Goal: Task Accomplishment & Management: Complete application form

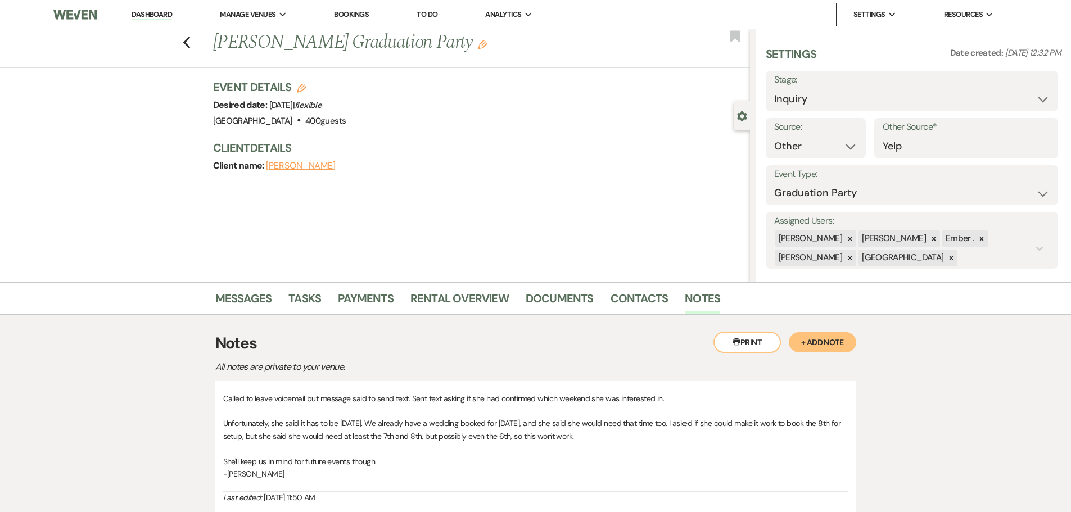
select select "14"
select select "19"
click at [188, 38] on icon "Previous" at bounding box center [187, 42] width 8 height 13
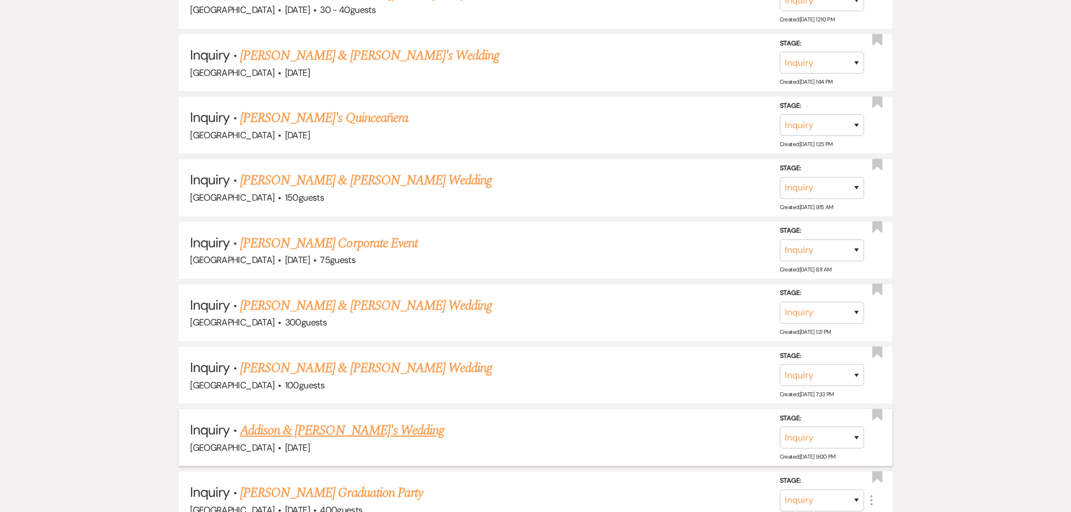
scroll to position [674, 0]
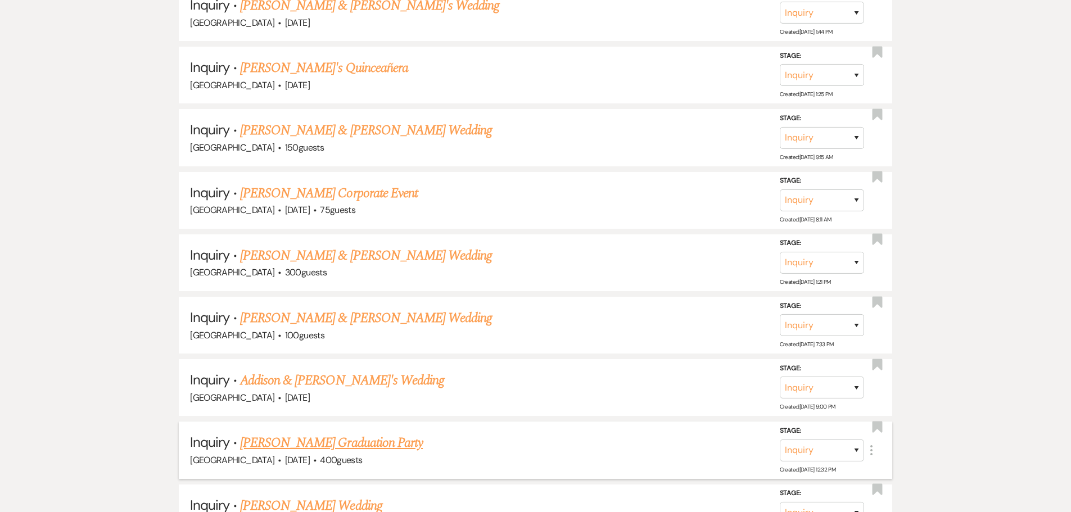
click at [354, 445] on link "Jamie Swenson's Graduation Party" at bounding box center [331, 443] width 183 height 20
select select "14"
select select "19"
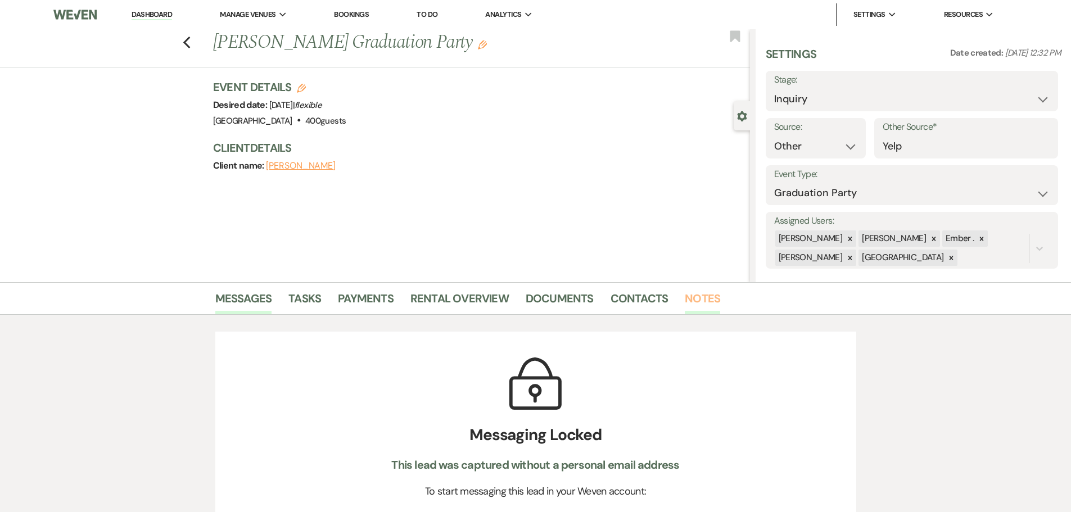
click at [696, 306] on link "Notes" at bounding box center [702, 301] width 35 height 25
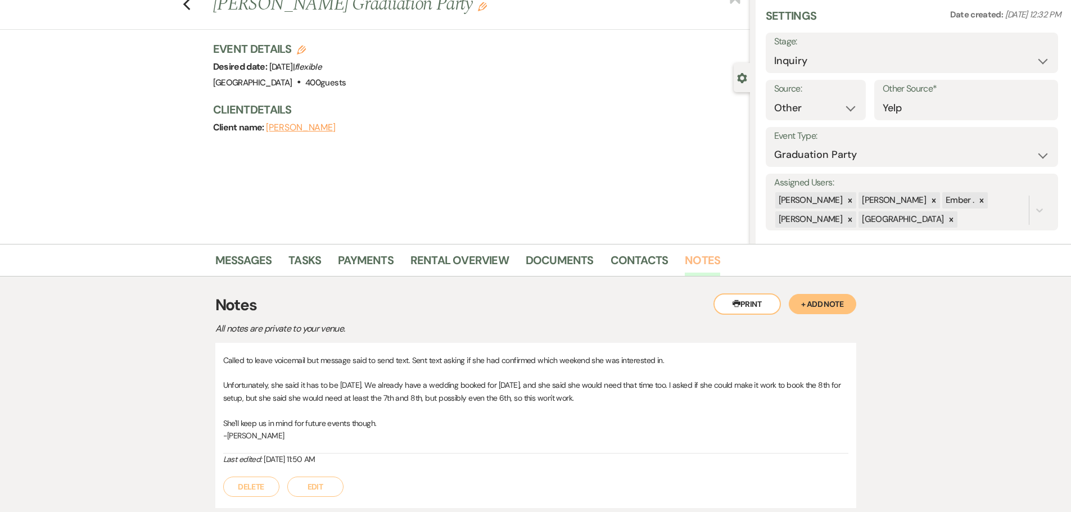
scroll to position [56, 0]
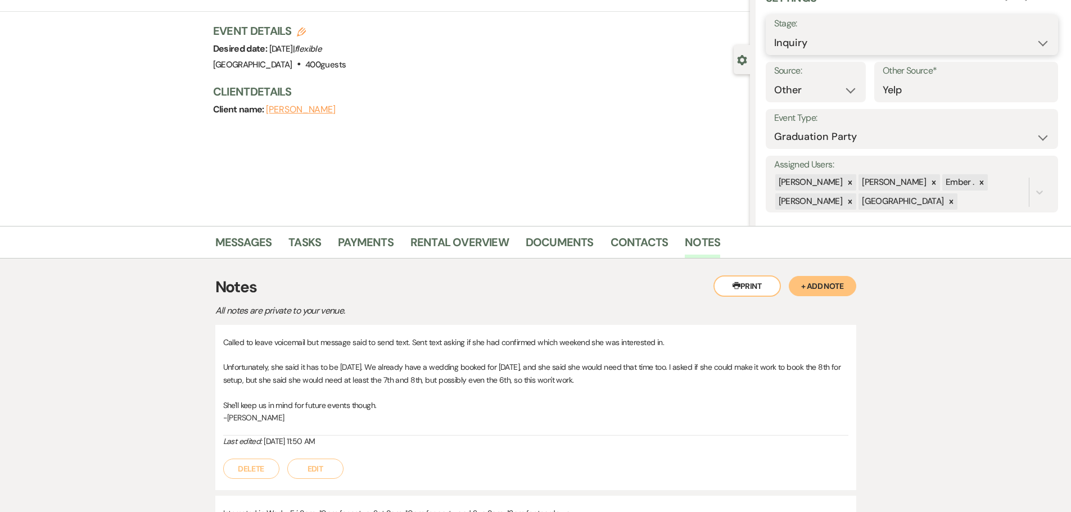
click at [849, 35] on select "Inquiry Follow Up Tour Requested Tour Confirmed Toured Proposal Sent Booked Lost" at bounding box center [911, 43] width 275 height 22
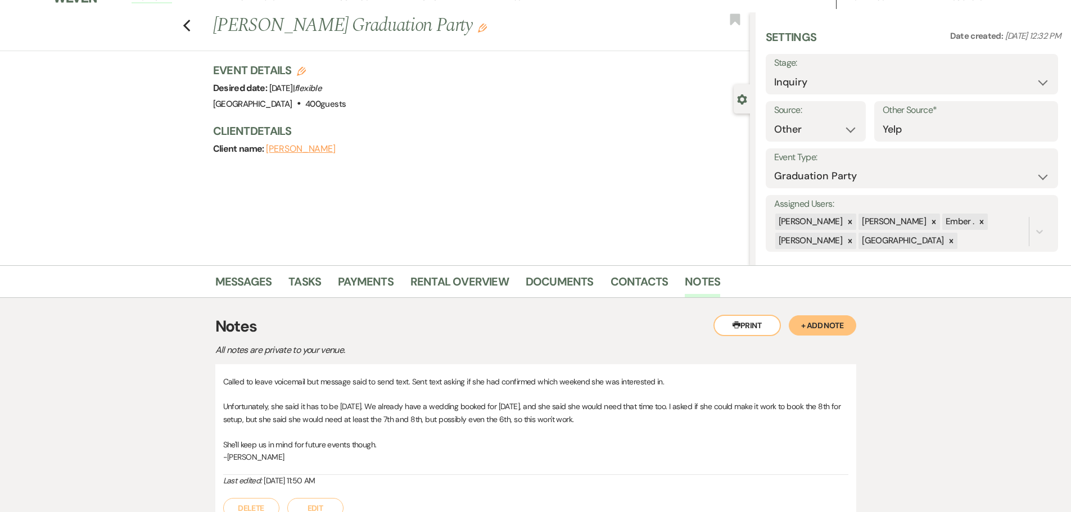
scroll to position [0, 0]
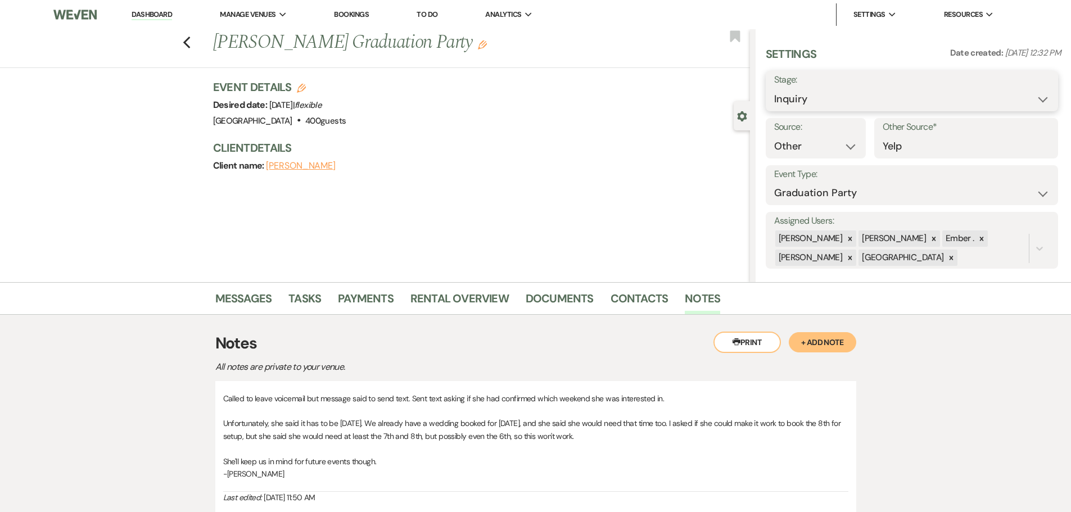
click at [831, 90] on select "Inquiry Follow Up Tour Requested Tour Confirmed Toured Proposal Sent Booked Lost" at bounding box center [911, 99] width 275 height 22
select select "8"
click at [774, 88] on select "Inquiry Follow Up Tour Requested Tour Confirmed Toured Proposal Sent Booked Lost" at bounding box center [911, 99] width 275 height 22
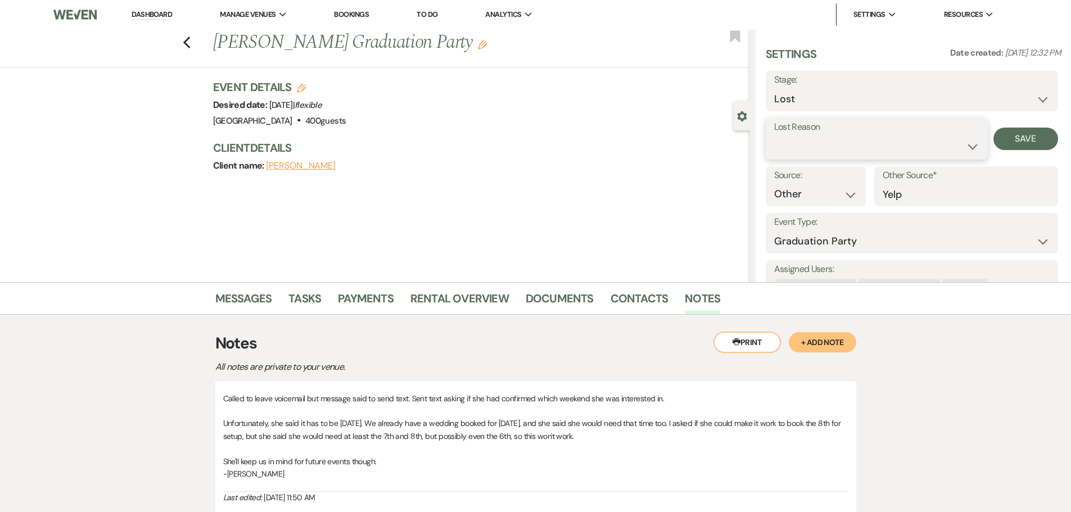
click at [964, 147] on select "Booked Elsewhere Budget Date Unavailable No Response Not a Good Match Capacity …" at bounding box center [876, 146] width 205 height 22
select select "8"
click at [774, 135] on select "Booked Elsewhere Budget Date Unavailable No Response Not a Good Match Capacity …" at bounding box center [876, 146] width 205 height 22
click at [1028, 141] on button "Save" at bounding box center [1025, 139] width 65 height 22
click at [189, 42] on use "button" at bounding box center [186, 43] width 7 height 12
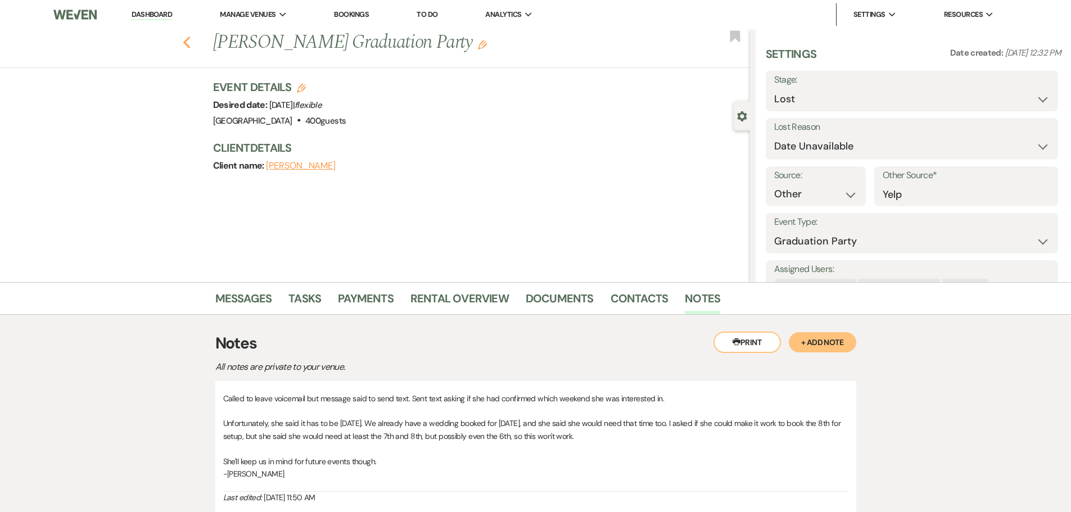
select select "8"
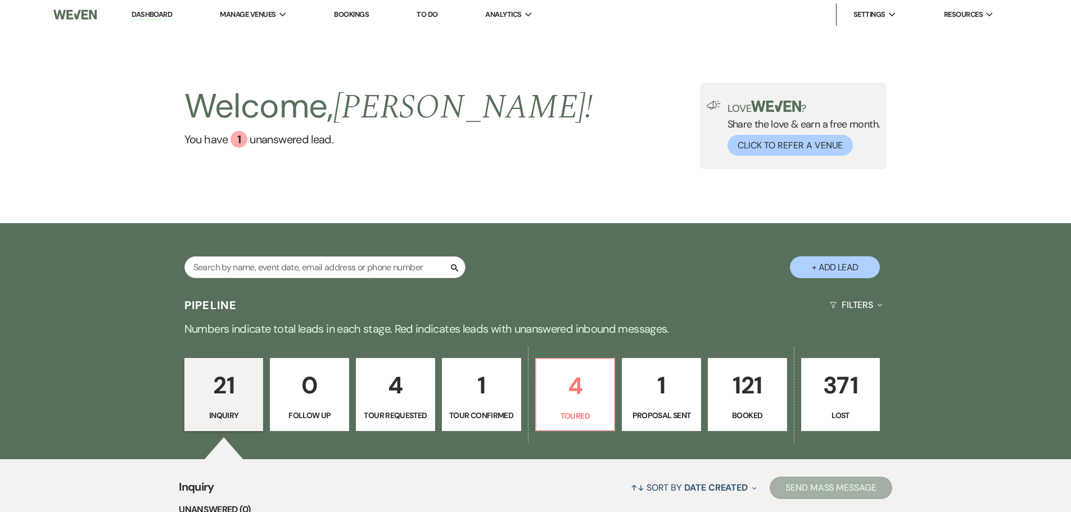
click at [651, 387] on p "1" at bounding box center [661, 385] width 65 height 38
select select "6"
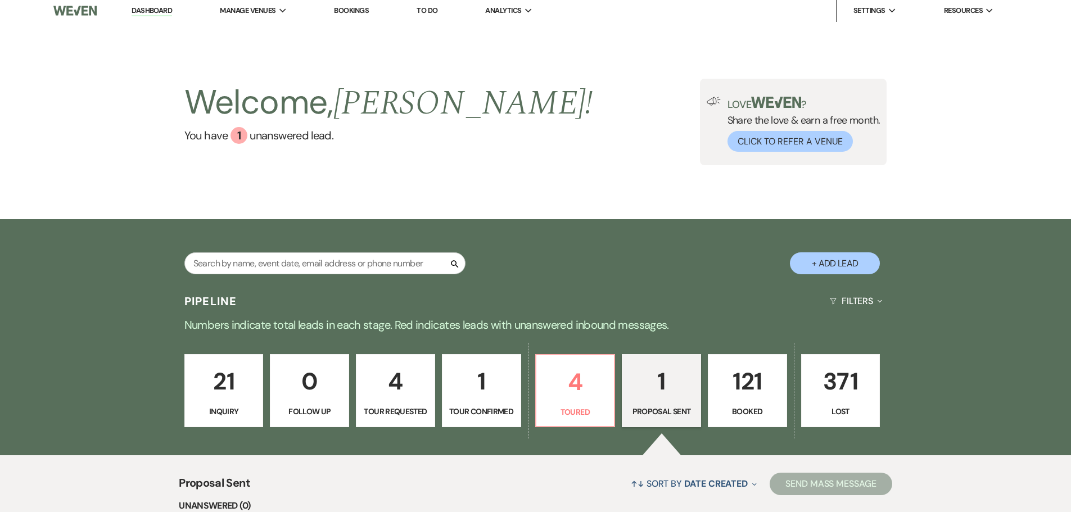
scroll to position [233, 0]
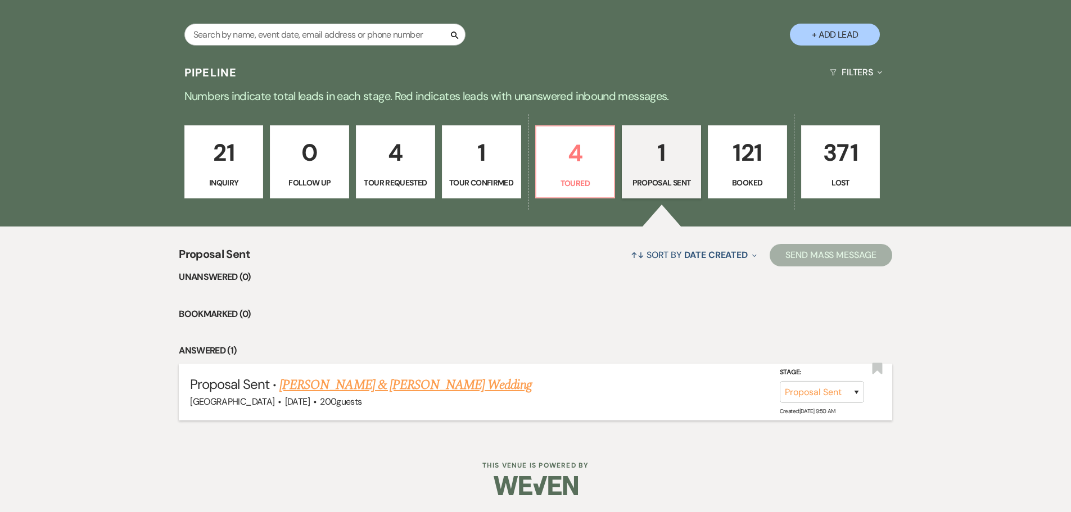
click at [320, 389] on link "Zach Rasmussen & Robyn Malloy's Wedding" at bounding box center [405, 385] width 252 height 20
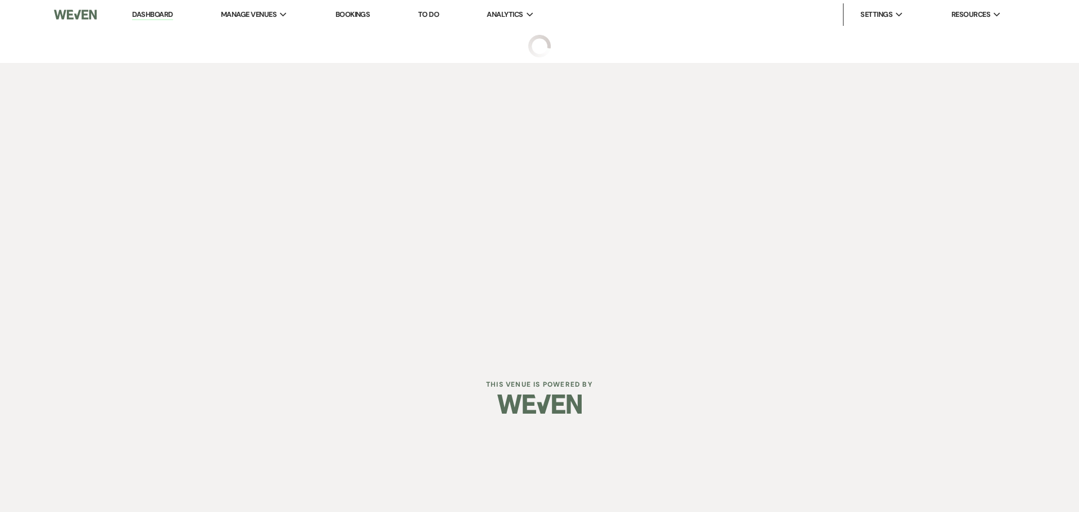
select select "6"
select select "5"
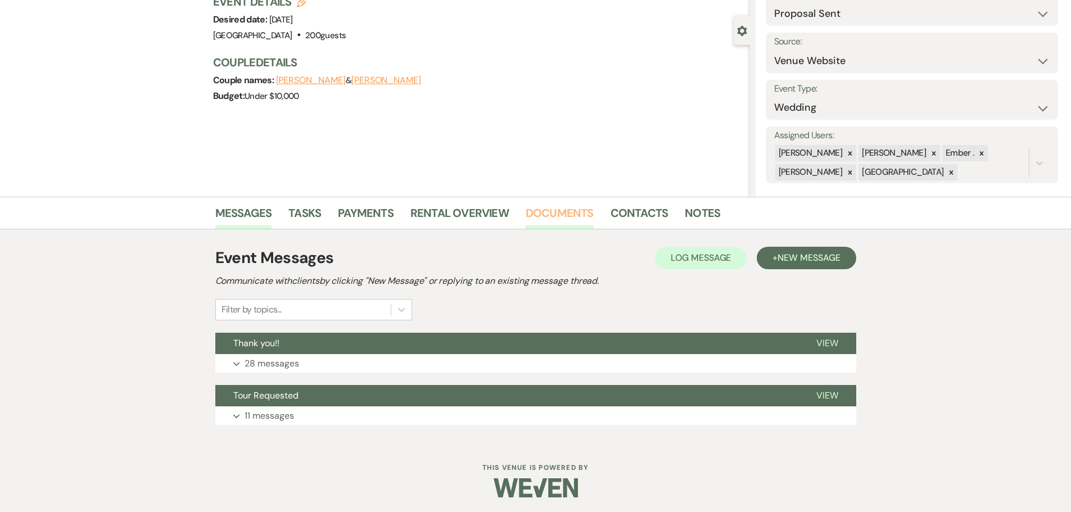
scroll to position [88, 0]
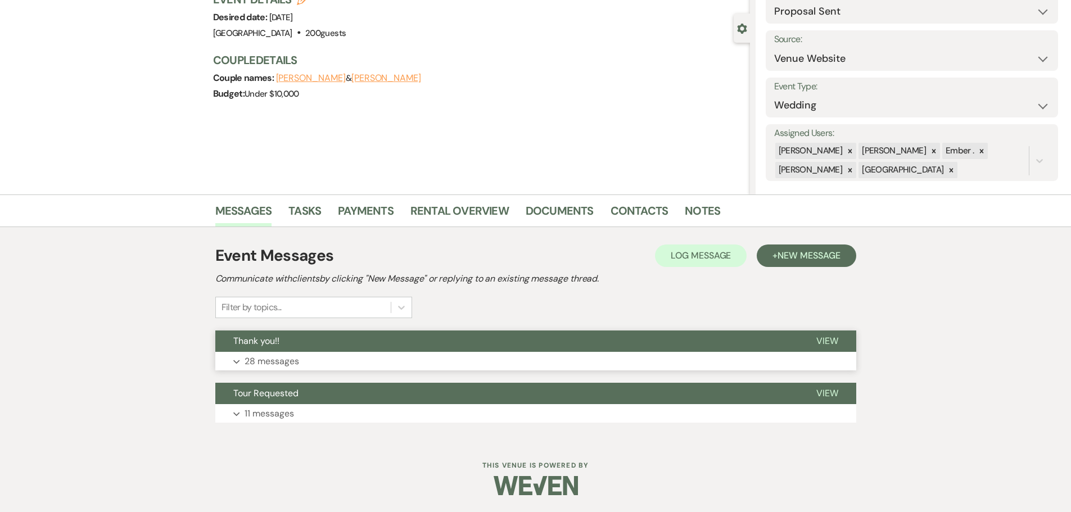
click at [369, 352] on button "Expand 28 messages" at bounding box center [535, 361] width 641 height 19
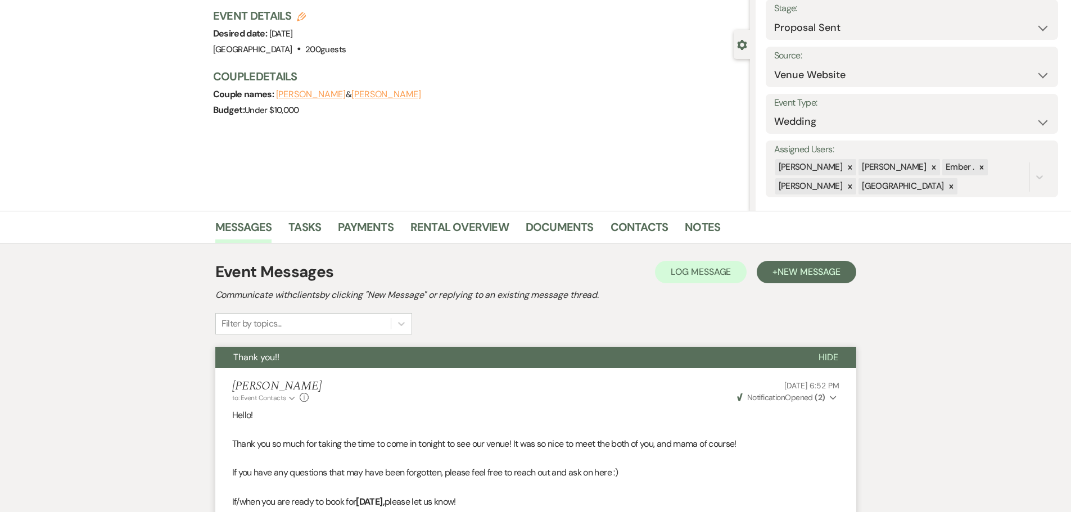
scroll to position [0, 0]
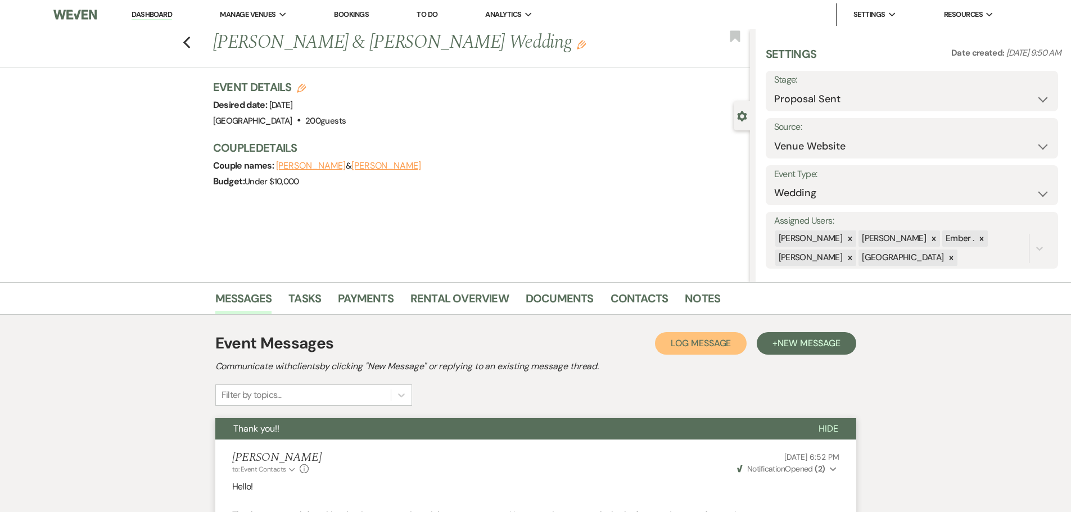
click at [681, 337] on span "Log Message" at bounding box center [701, 343] width 60 height 12
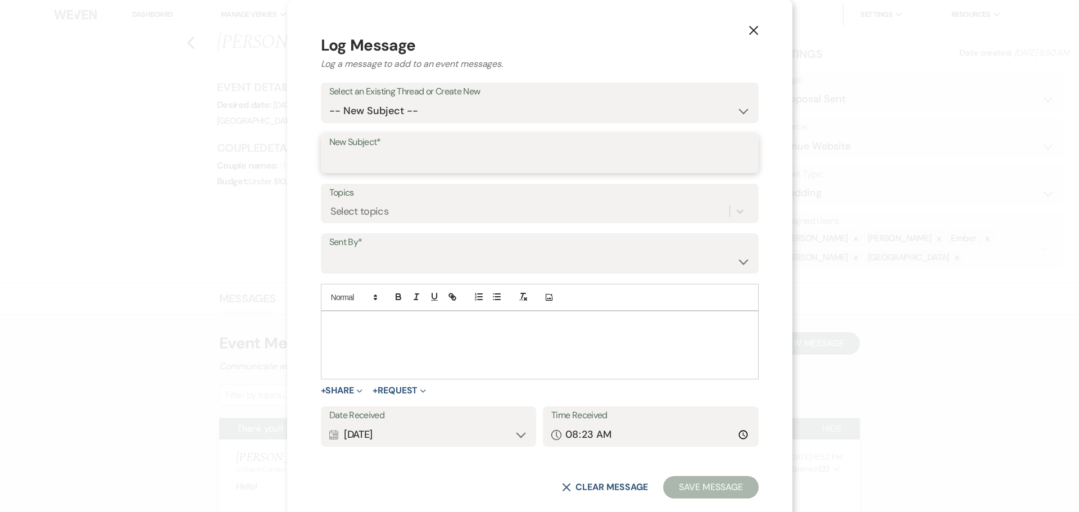
click at [448, 155] on input "New Subject*" at bounding box center [539, 161] width 421 height 22
click at [457, 119] on select "-- New Subject -- Thank you!! Tour Requested" at bounding box center [539, 111] width 421 height 22
select select "400172"
click at [396, 115] on select "-- New Subject -- Thank you!! Tour Requested" at bounding box center [539, 111] width 421 height 22
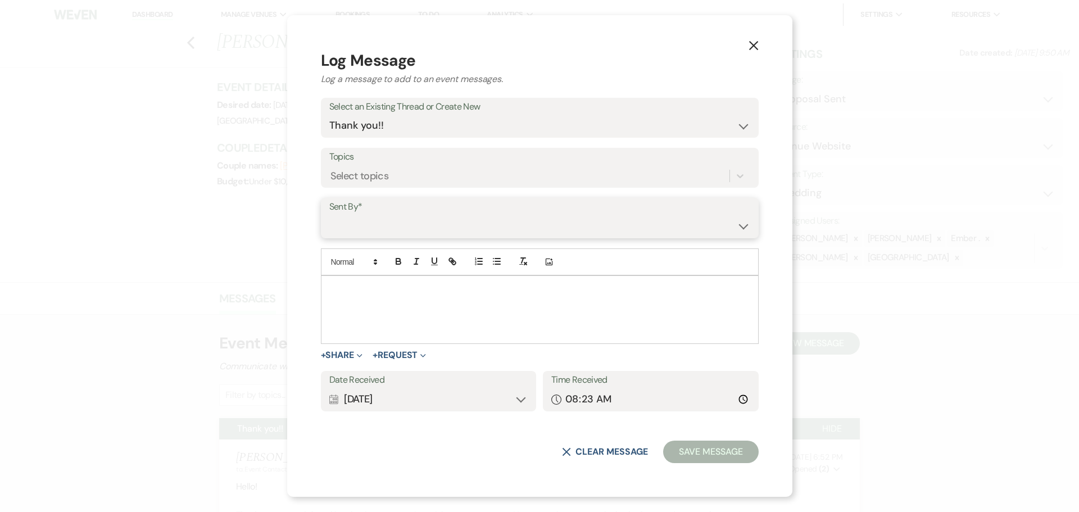
click at [457, 223] on select "Laura Davis (laura.e.meisinger@gmail.com) Chad Davis (dynamiccookies@gmail.com)…" at bounding box center [539, 226] width 421 height 22
select select "user-197739"
click at [396, 215] on select "Laura Davis (laura.e.meisinger@gmail.com) Chad Davis (dynamiccookies@gmail.com)…" at bounding box center [539, 226] width 421 height 22
click at [451, 319] on div at bounding box center [539, 309] width 437 height 67
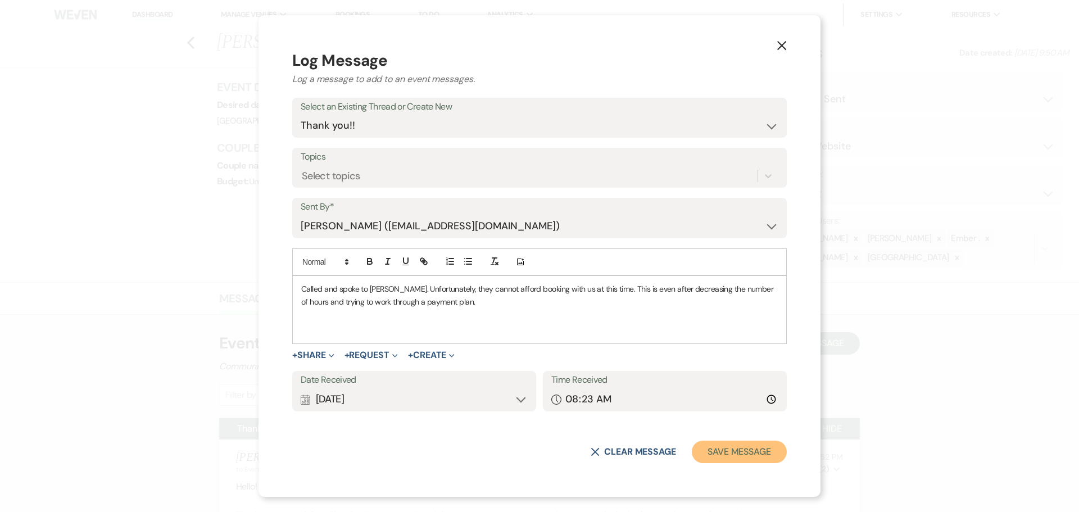
click at [739, 452] on button "Save Message" at bounding box center [739, 452] width 95 height 22
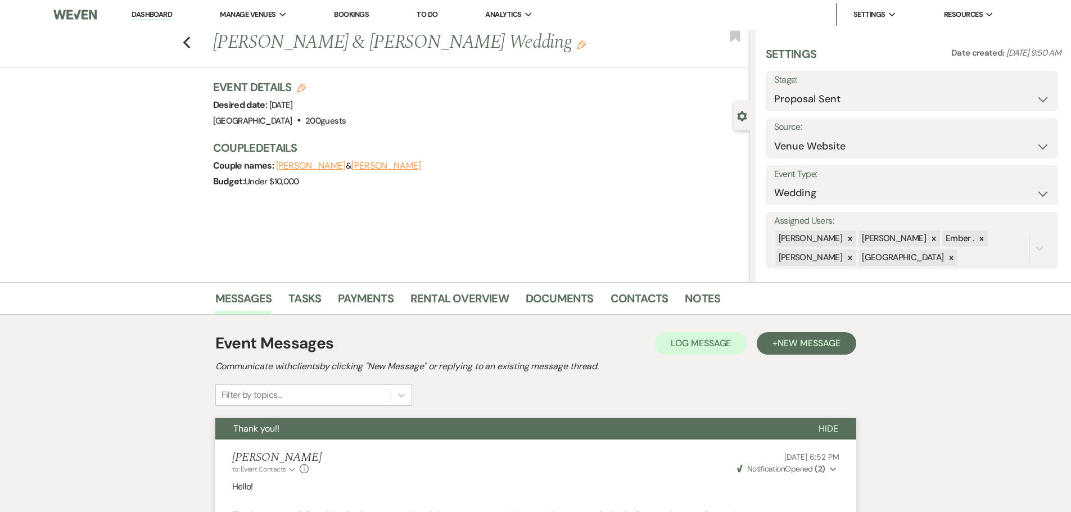
click at [892, 87] on label "Stage:" at bounding box center [911, 80] width 275 height 16
click at [886, 93] on select "Inquiry Follow Up Tour Requested Tour Confirmed Toured Proposal Sent Booked Lost" at bounding box center [911, 99] width 275 height 22
select select "8"
click at [774, 88] on select "Inquiry Follow Up Tour Requested Tour Confirmed Toured Proposal Sent Booked Lost" at bounding box center [911, 99] width 275 height 22
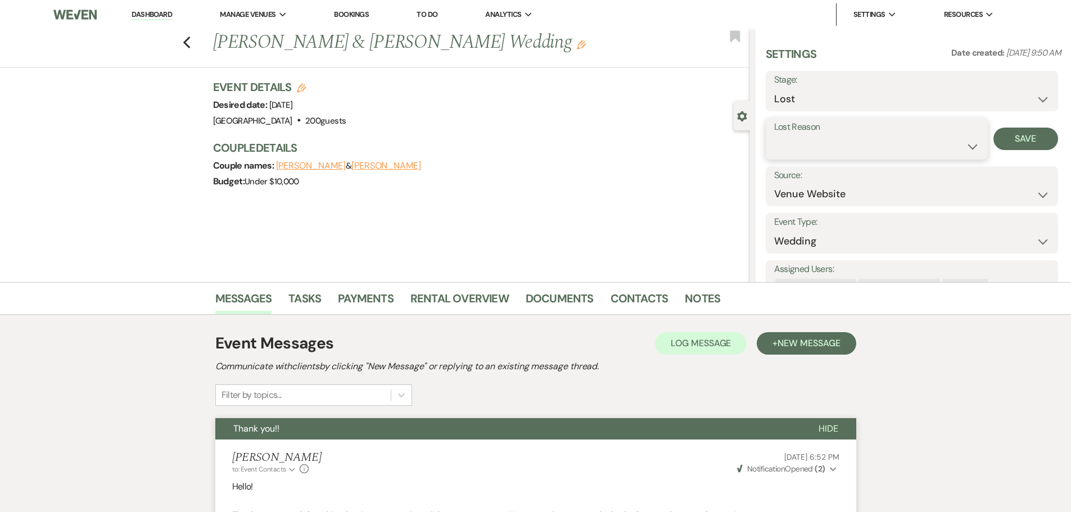
click at [950, 137] on select "Booked Elsewhere Budget Date Unavailable No Response Not a Good Match Capacity …" at bounding box center [876, 146] width 205 height 22
select select "7"
click at [774, 135] on select "Booked Elsewhere Budget Date Unavailable No Response Not a Good Match Capacity …" at bounding box center [876, 146] width 205 height 22
click at [1018, 142] on button "Save" at bounding box center [1025, 139] width 65 height 22
click at [190, 41] on use "button" at bounding box center [186, 43] width 7 height 12
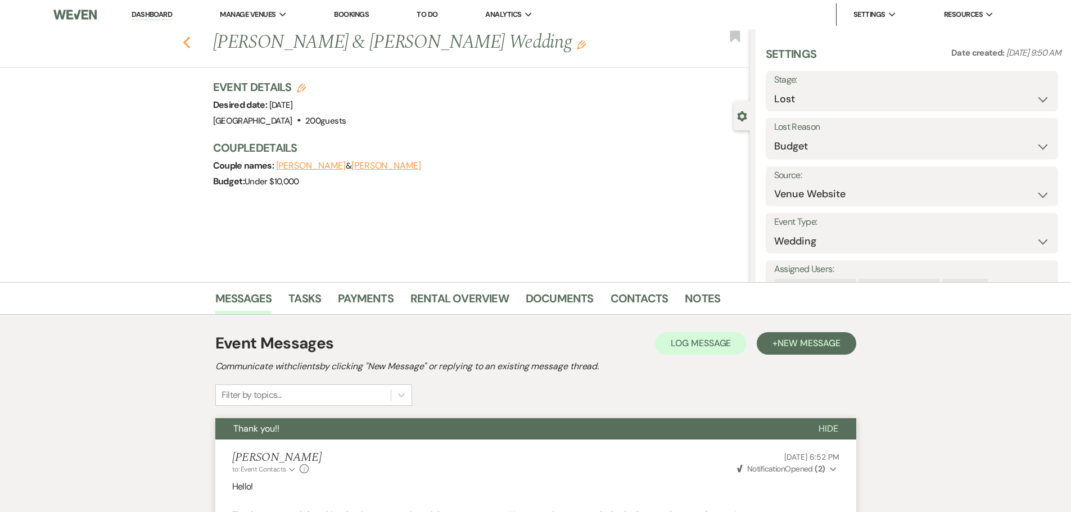
select select "8"
select select "7"
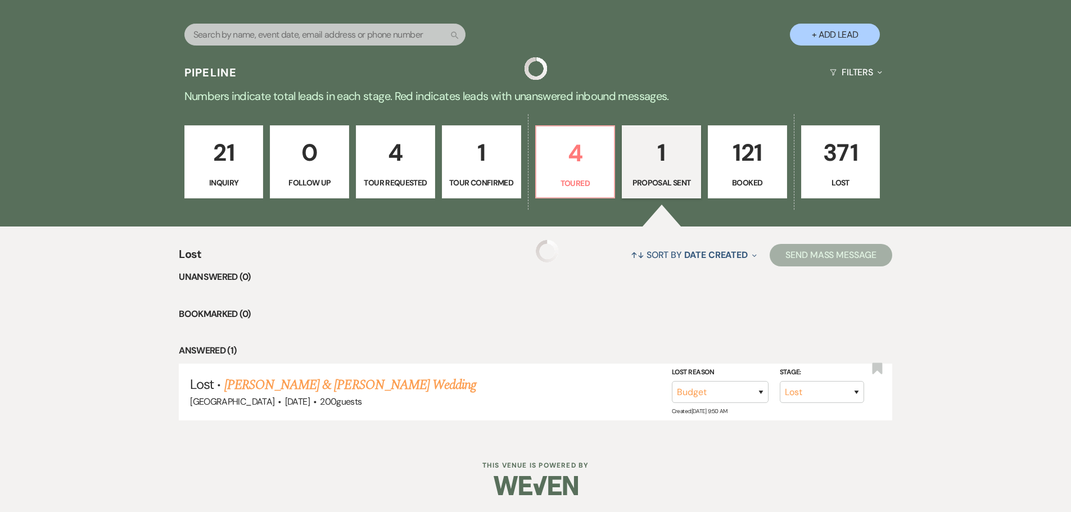
scroll to position [113, 0]
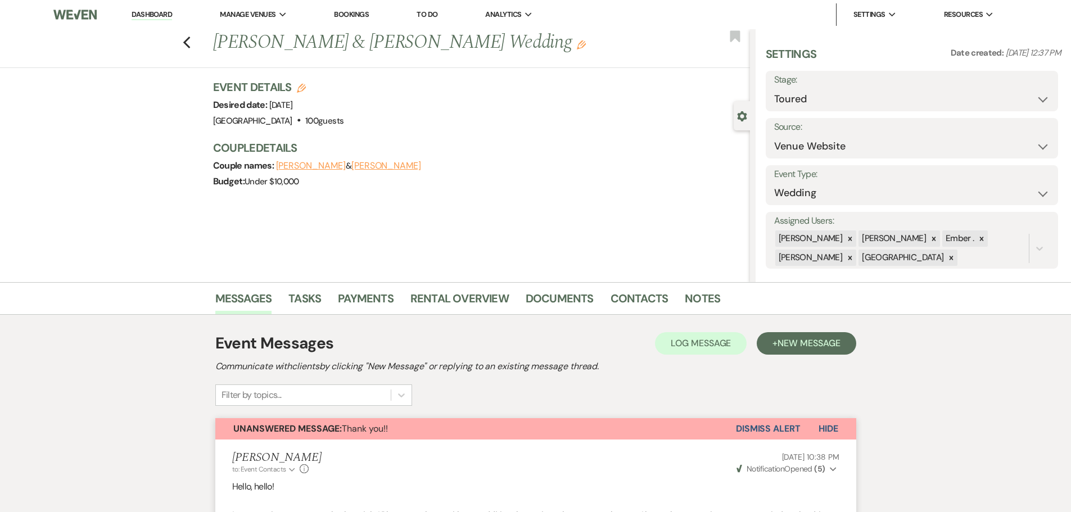
click at [155, 17] on link "Dashboard" at bounding box center [152, 15] width 40 height 11
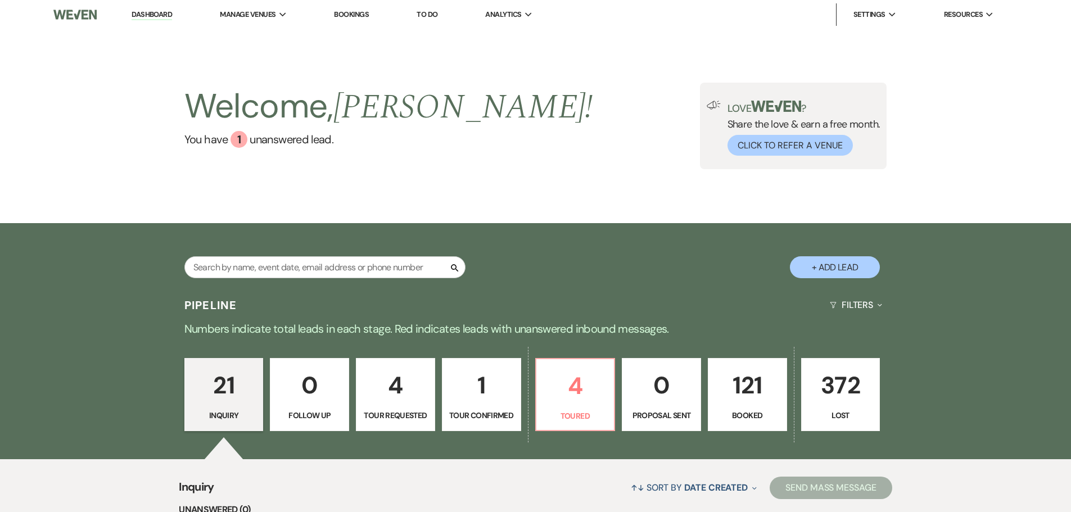
click at [819, 267] on button "+ Add Lead" at bounding box center [835, 267] width 90 height 22
select select "677"
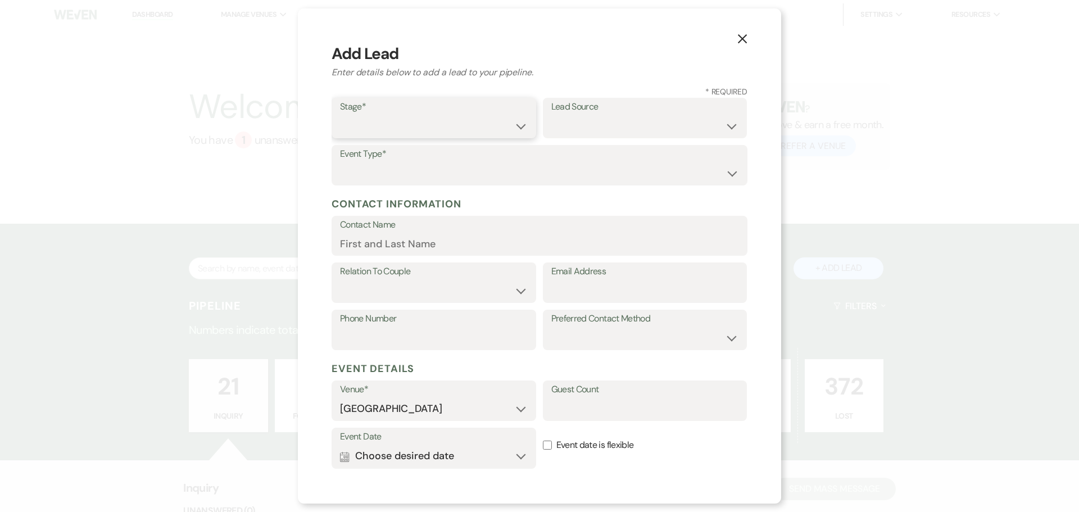
click at [393, 120] on select "Inquiry Follow Up Tour Requested Tour Confirmed Toured Proposal Sent Booked Lost" at bounding box center [434, 126] width 188 height 22
select select "1"
click at [340, 115] on select "Inquiry Follow Up Tour Requested Tour Confirmed Toured Proposal Sent Booked Lost" at bounding box center [434, 126] width 188 height 22
click at [632, 125] on select "Weven Venue Website Instagram Facebook Pinterest Google The Knot Wedding Wire H…" at bounding box center [645, 126] width 188 height 22
select select "22"
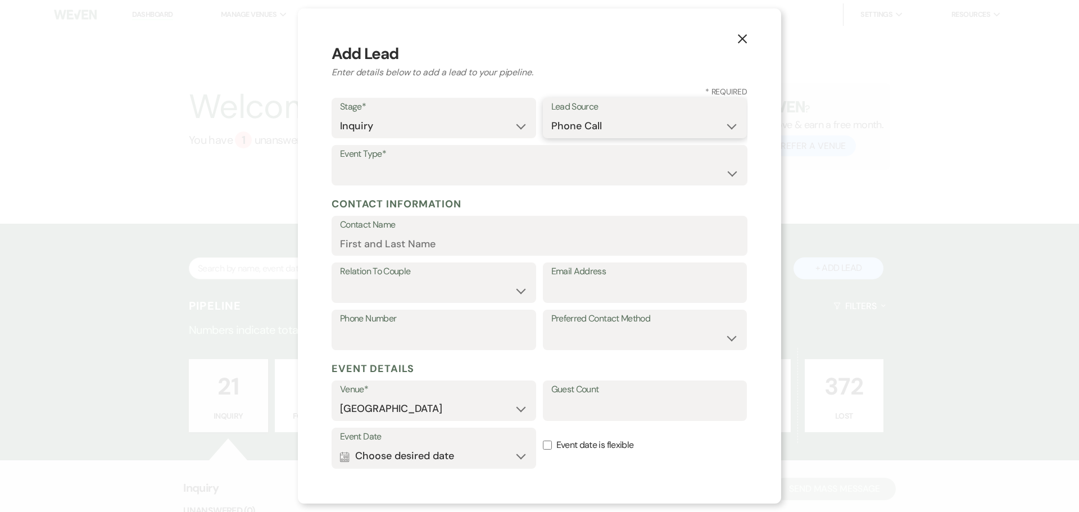
click at [551, 115] on select "Weven Venue Website Instagram Facebook Pinterest Google The Knot Wedding Wire H…" at bounding box center [645, 126] width 188 height 22
click at [418, 173] on select "Wedding Anniversary Party Baby Shower Bachelorette / Bachelor Party Birthday Pa…" at bounding box center [539, 173] width 399 height 22
select select "13"
click at [576, 179] on input "Other Type*" at bounding box center [645, 173] width 188 height 22
type input "Daddy' Daughter Dance"
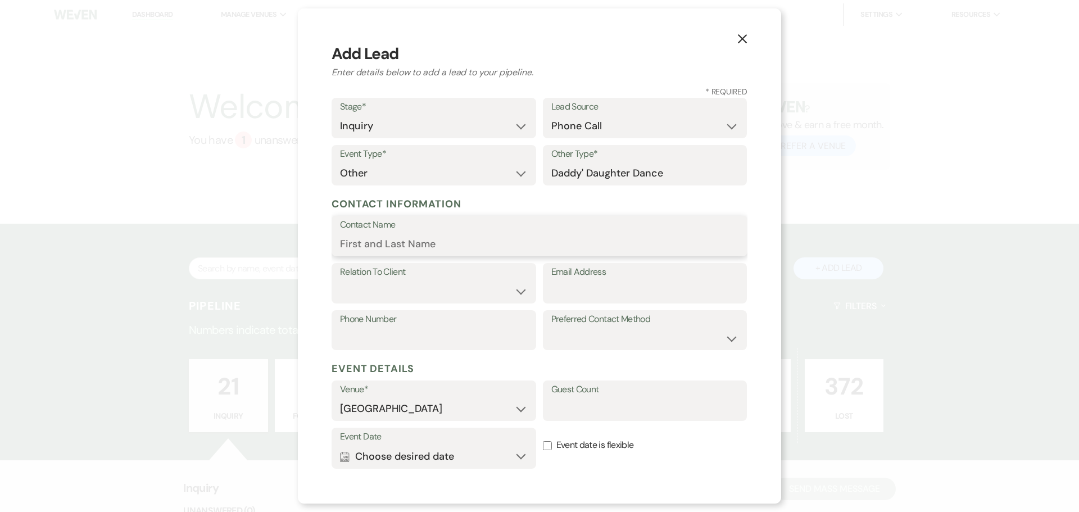
click at [505, 247] on input "Contact Name" at bounding box center [539, 244] width 399 height 22
type input "[PERSON_NAME]"
click at [474, 290] on select "Client Event Planner Parent of Client Family Member Friend Other" at bounding box center [434, 291] width 188 height 22
select select "1"
click at [340, 280] on select "Client Event Planner Parent of Client Family Member Friend Other" at bounding box center [434, 291] width 188 height 22
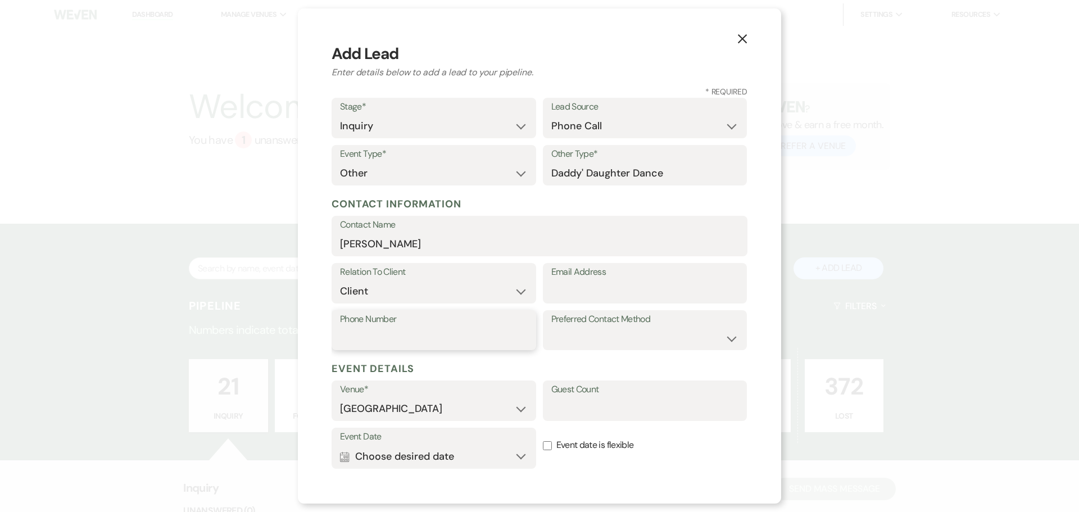
click at [462, 338] on input "Phone Number" at bounding box center [434, 338] width 188 height 22
type input "6053607675"
click at [543, 445] on input "Event date is flexible" at bounding box center [547, 445] width 9 height 9
checkbox input "true"
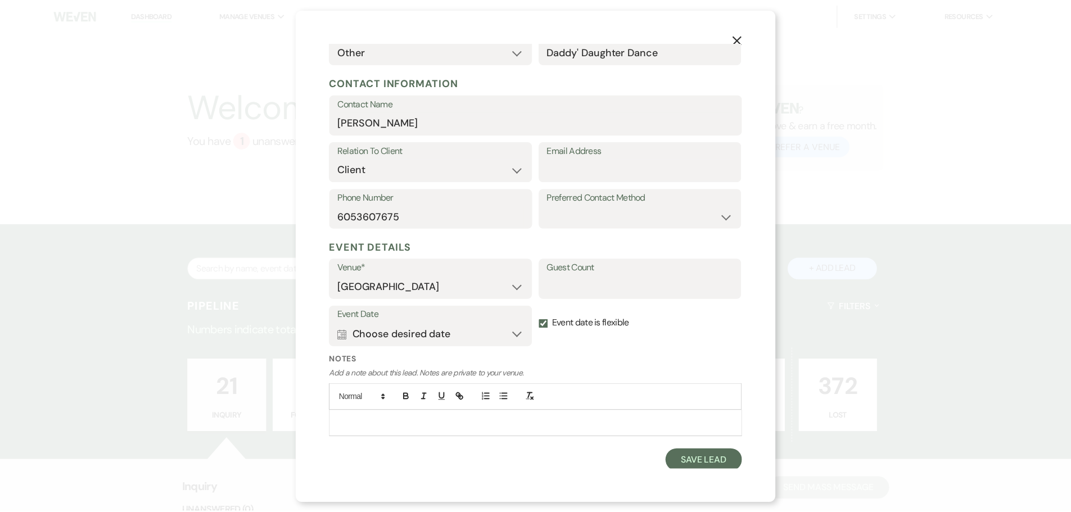
scroll to position [124, 0]
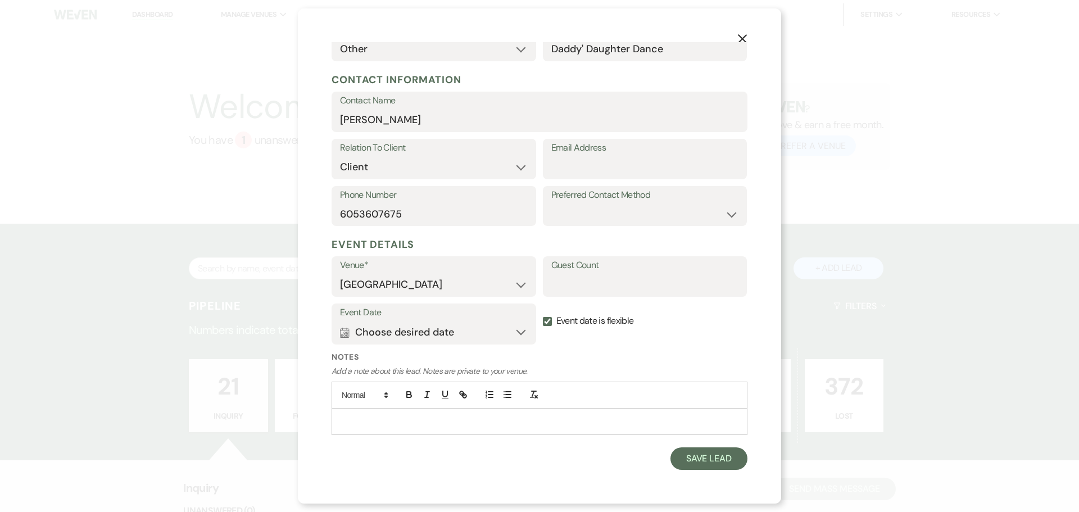
click at [581, 427] on p at bounding box center [540, 421] width 398 height 12
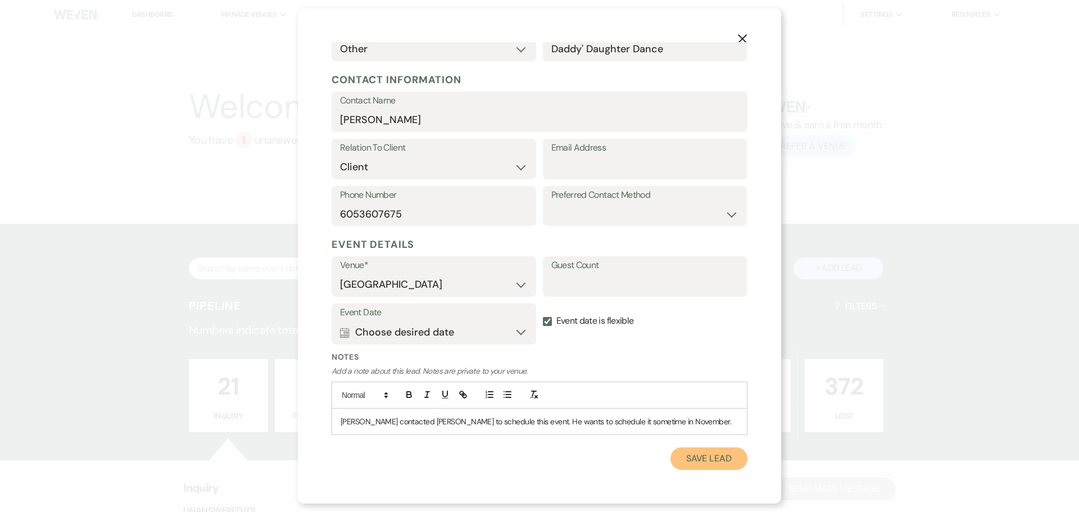
click at [699, 463] on button "Save Lead" at bounding box center [709, 458] width 77 height 22
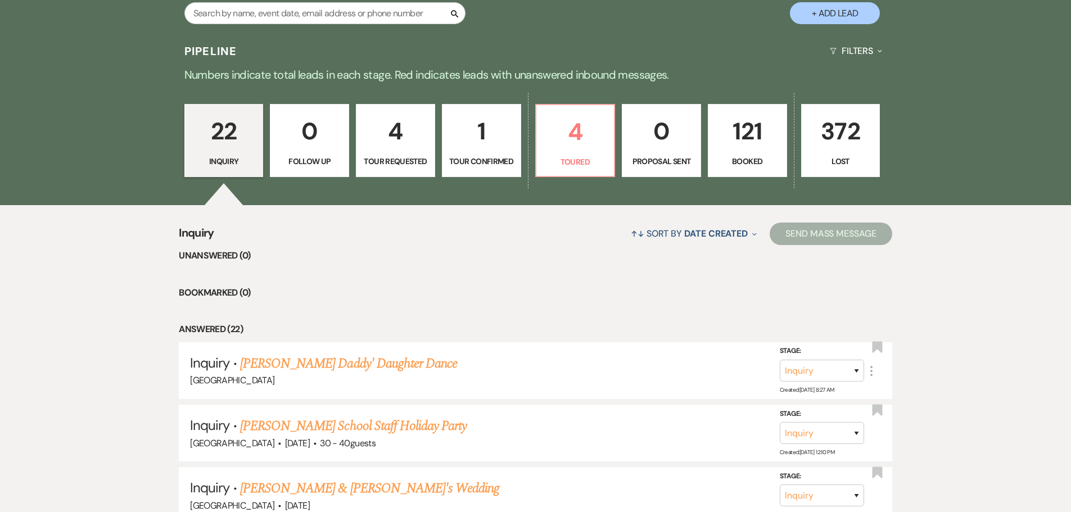
scroll to position [281, 0]
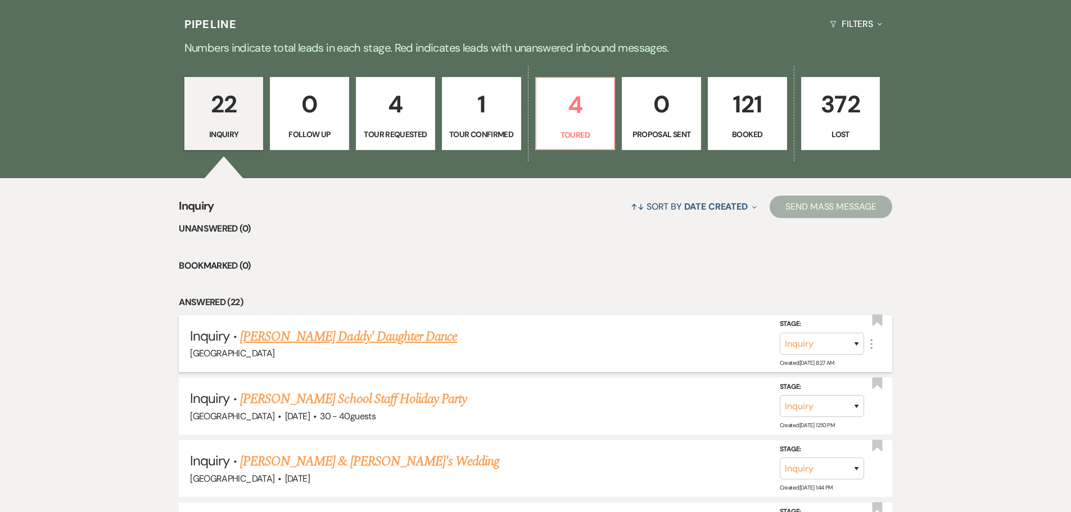
click at [390, 339] on link "[PERSON_NAME] Daddy' Daughter Dance" at bounding box center [348, 337] width 217 height 20
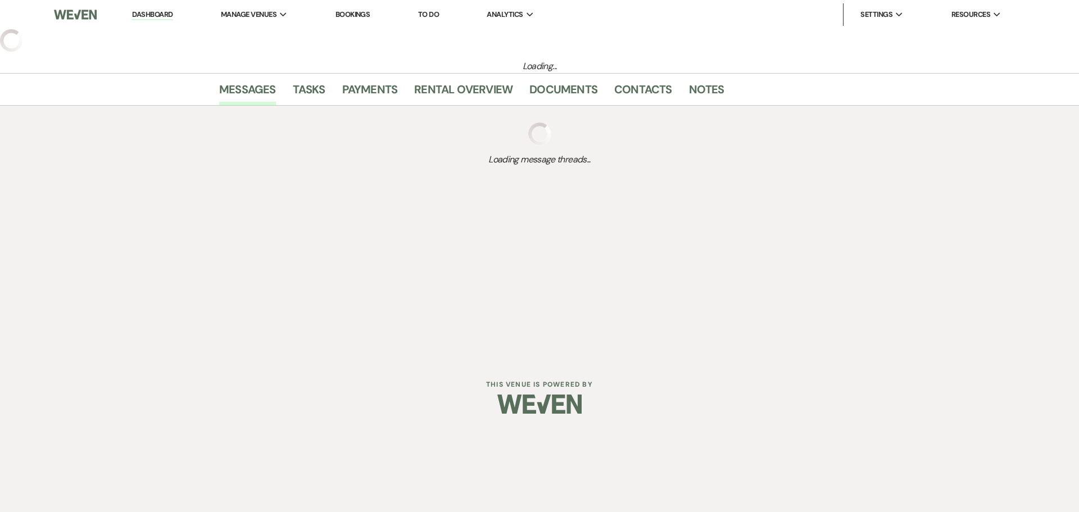
select select "22"
select select "13"
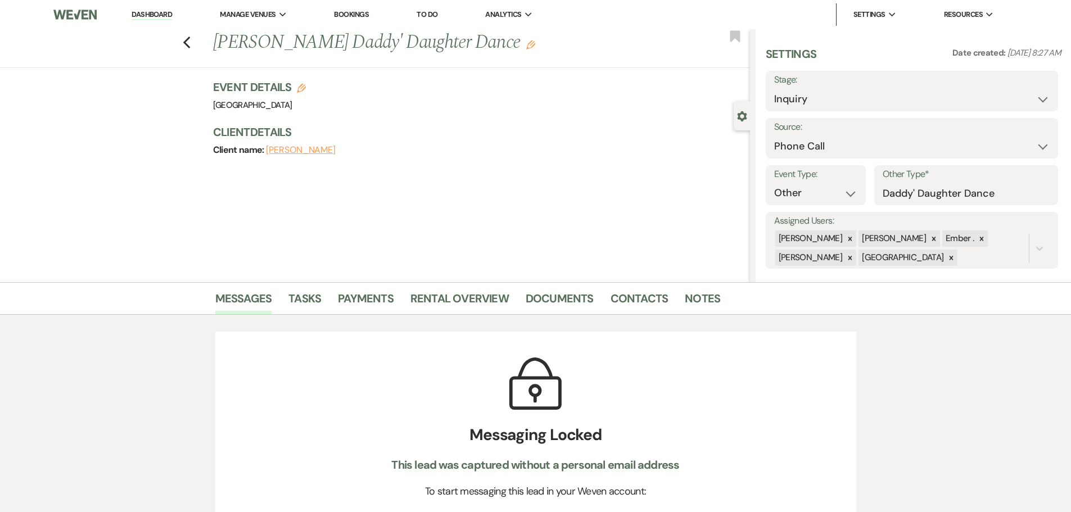
click at [526, 48] on icon "Edit" at bounding box center [530, 44] width 9 height 9
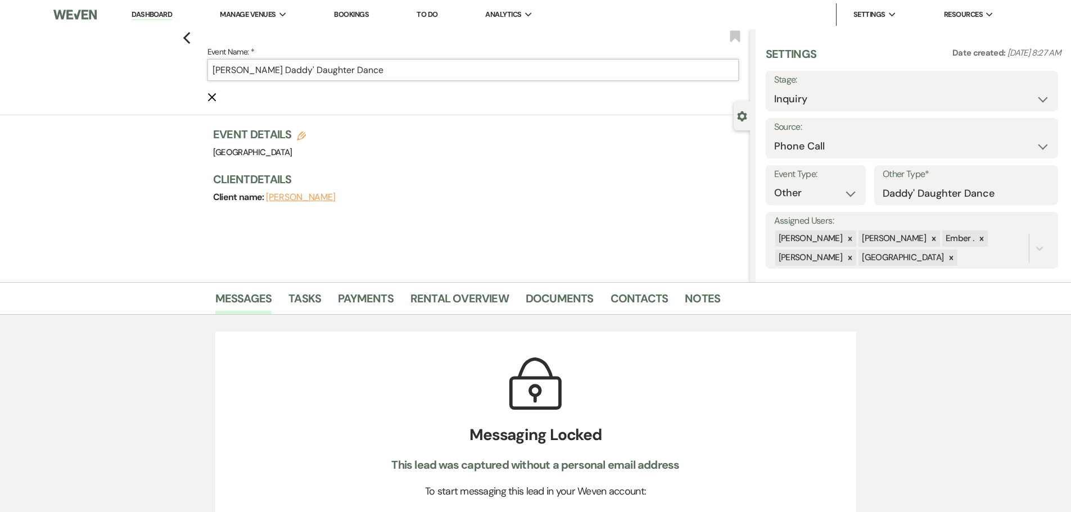
click at [299, 69] on input "[PERSON_NAME] Daddy' Daughter Dance" at bounding box center [472, 70] width 531 height 22
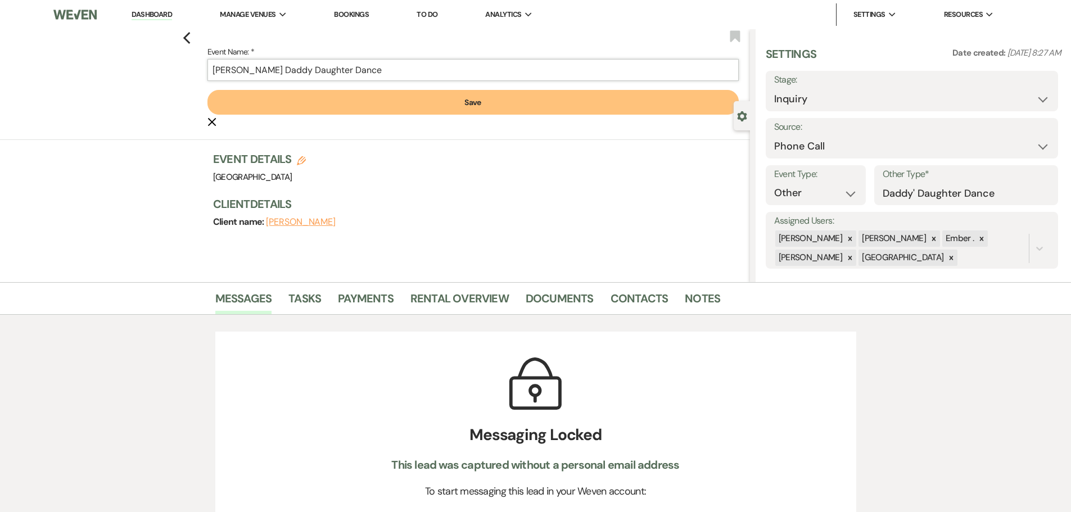
type input "[PERSON_NAME] Daddy Daughter Dance"
click at [354, 102] on button "Save" at bounding box center [472, 102] width 531 height 25
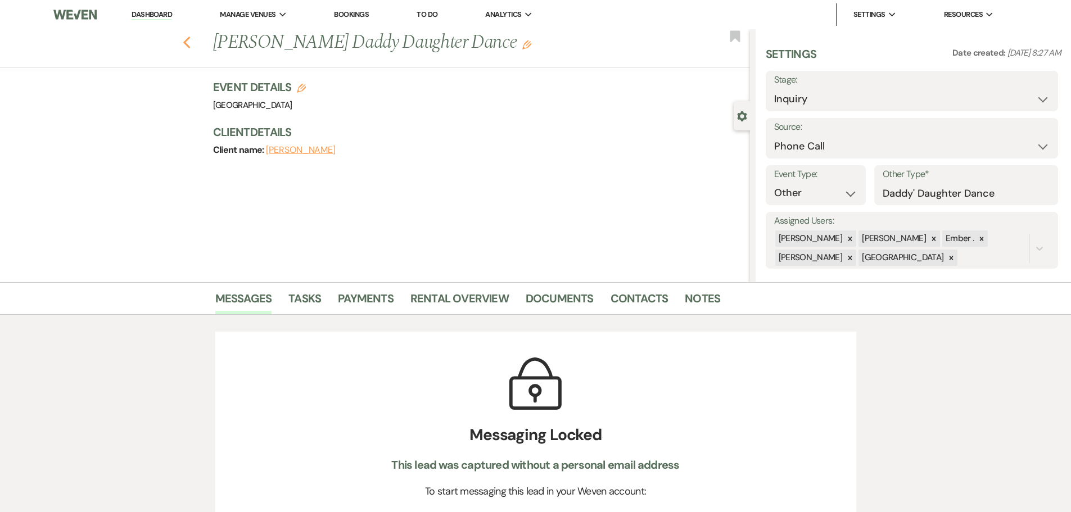
click at [189, 42] on use "button" at bounding box center [186, 43] width 7 height 12
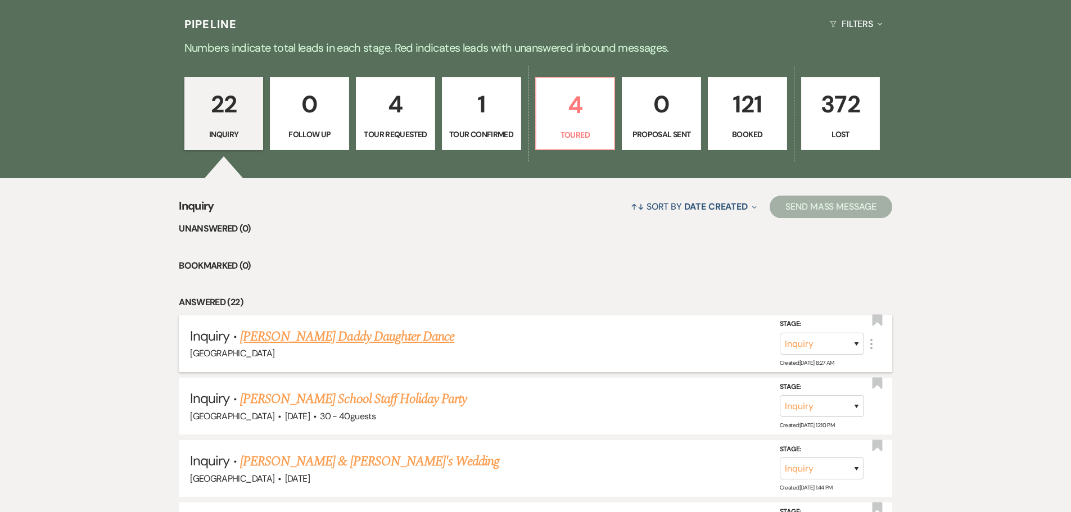
click at [342, 336] on link "[PERSON_NAME] Daddy Daughter Dance" at bounding box center [347, 337] width 214 height 20
select select "22"
select select "13"
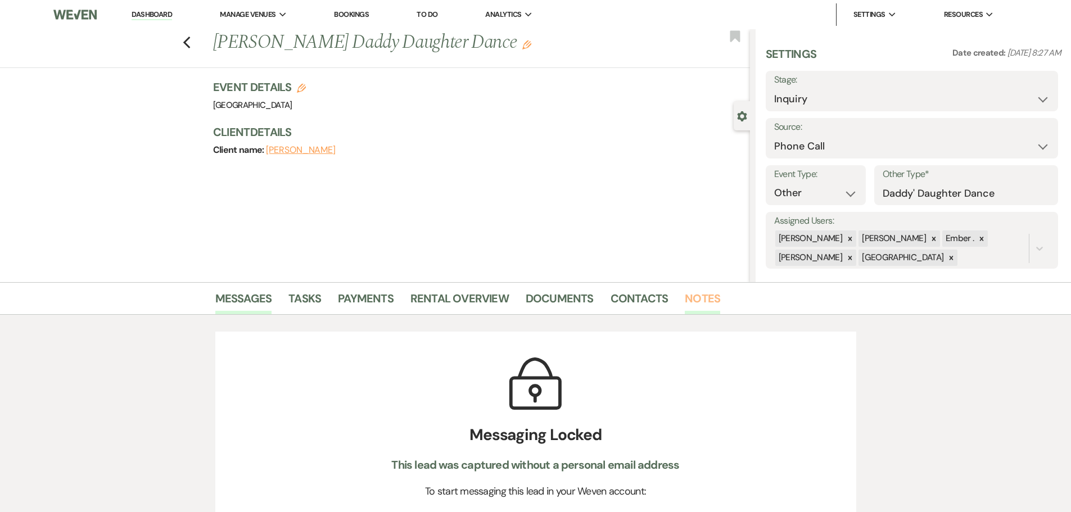
click at [709, 298] on link "Notes" at bounding box center [702, 301] width 35 height 25
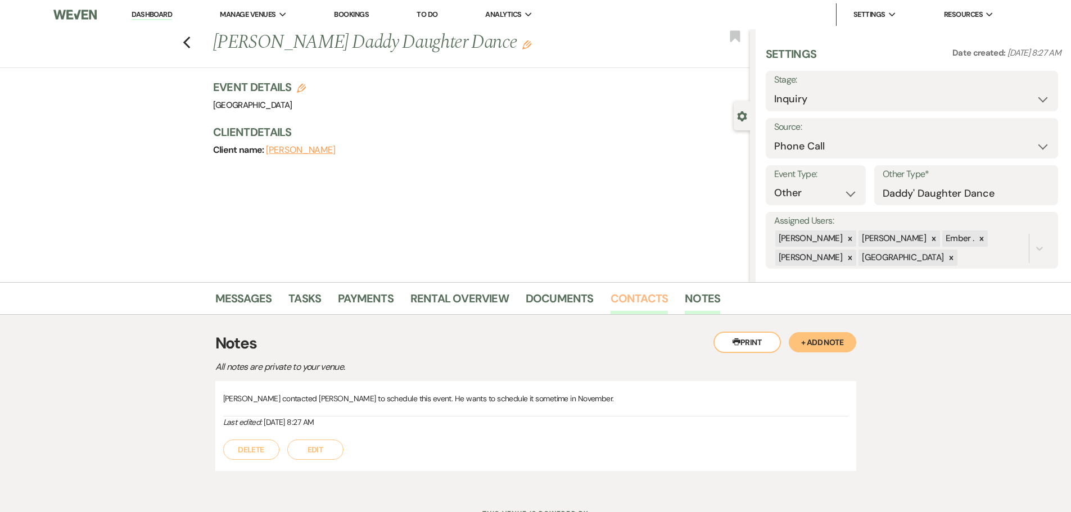
click at [649, 300] on link "Contacts" at bounding box center [639, 301] width 58 height 25
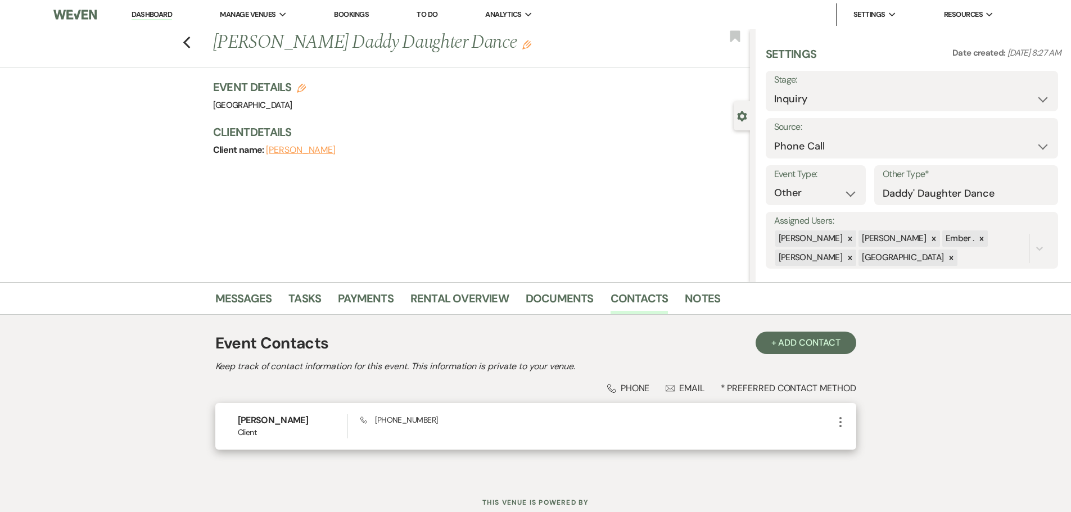
click at [840, 423] on use "button" at bounding box center [840, 422] width 2 height 10
click at [855, 443] on use "button" at bounding box center [851, 444] width 8 height 8
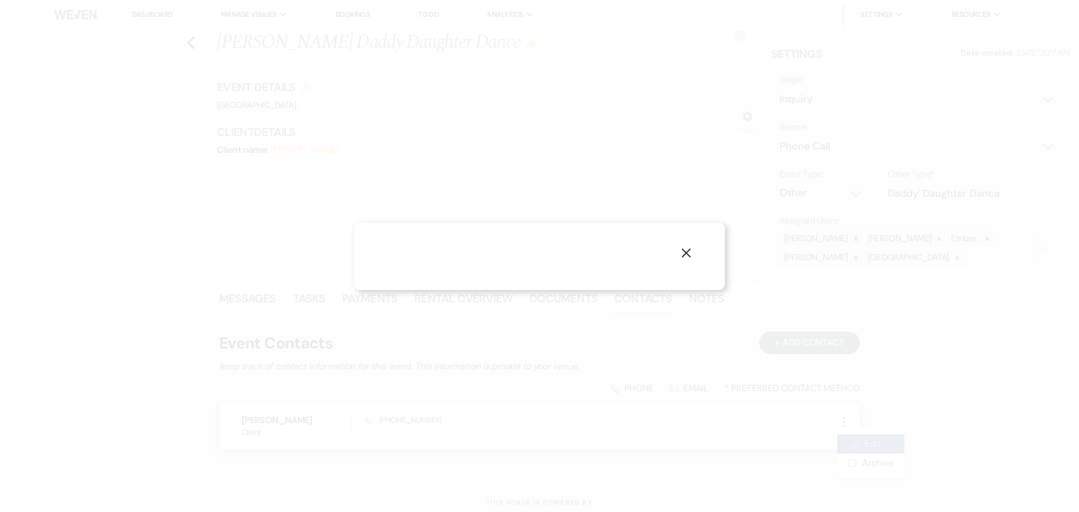
select select "1"
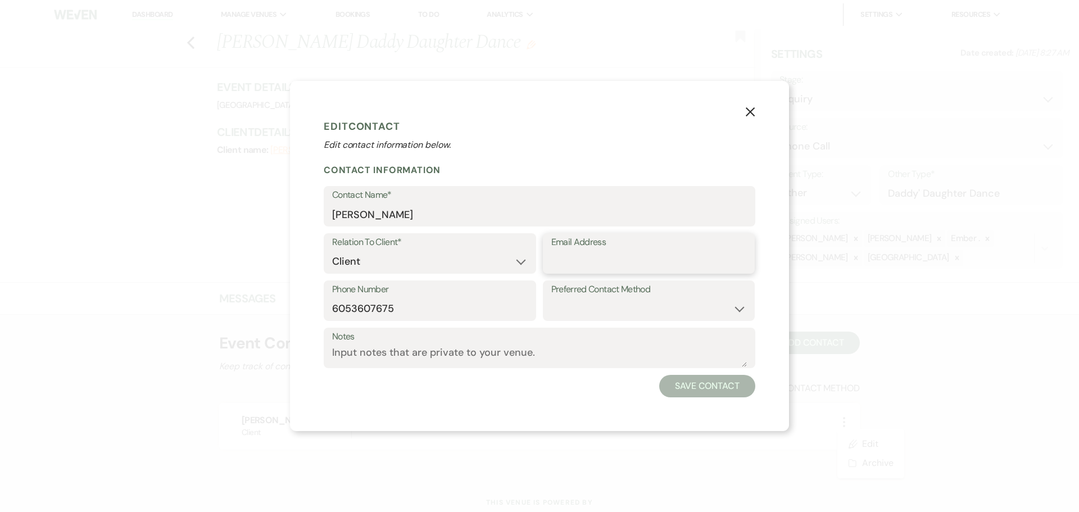
click at [568, 256] on input "Email Address" at bounding box center [649, 262] width 196 height 22
